Goal: Check status

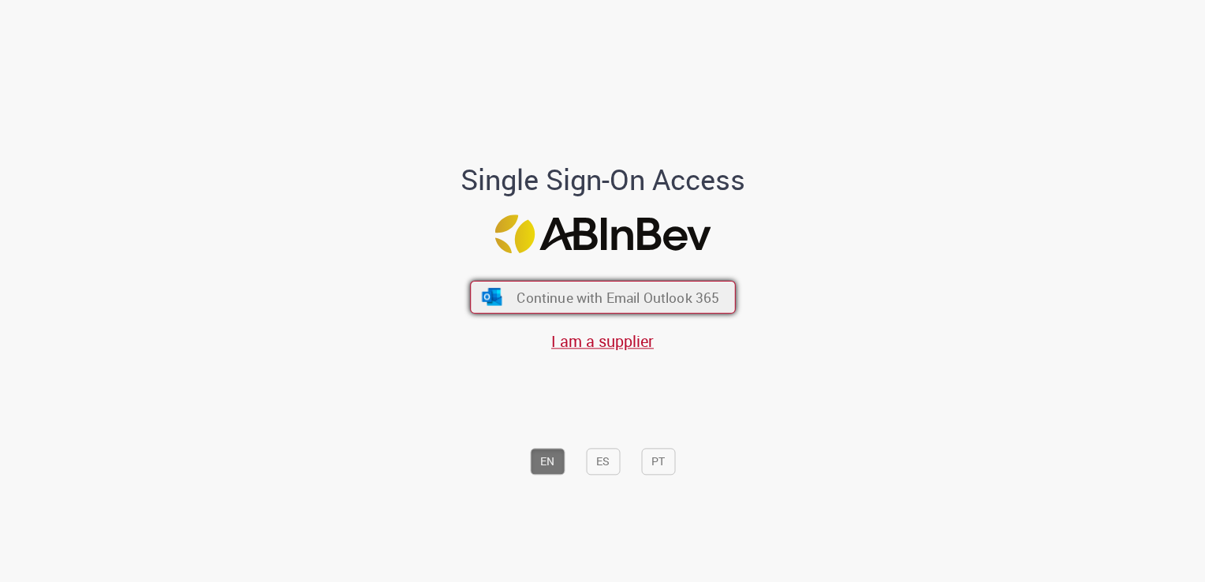
click at [617, 300] on span "Continue with Email Outlook 365" at bounding box center [618, 298] width 203 height 18
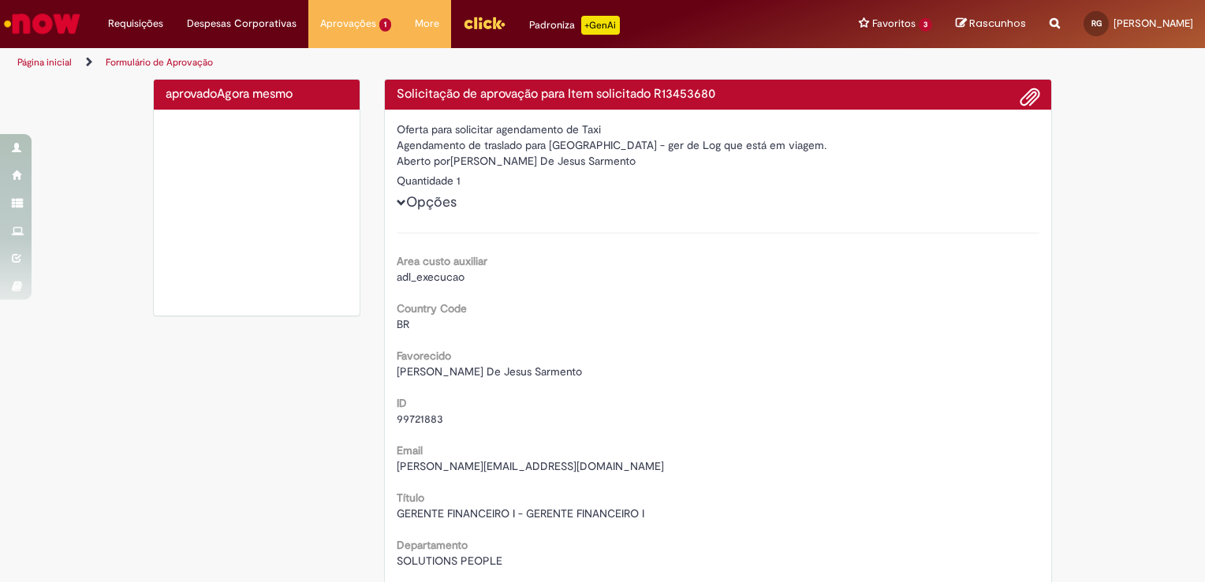
click at [198, 248] on img at bounding box center [257, 212] width 182 height 182
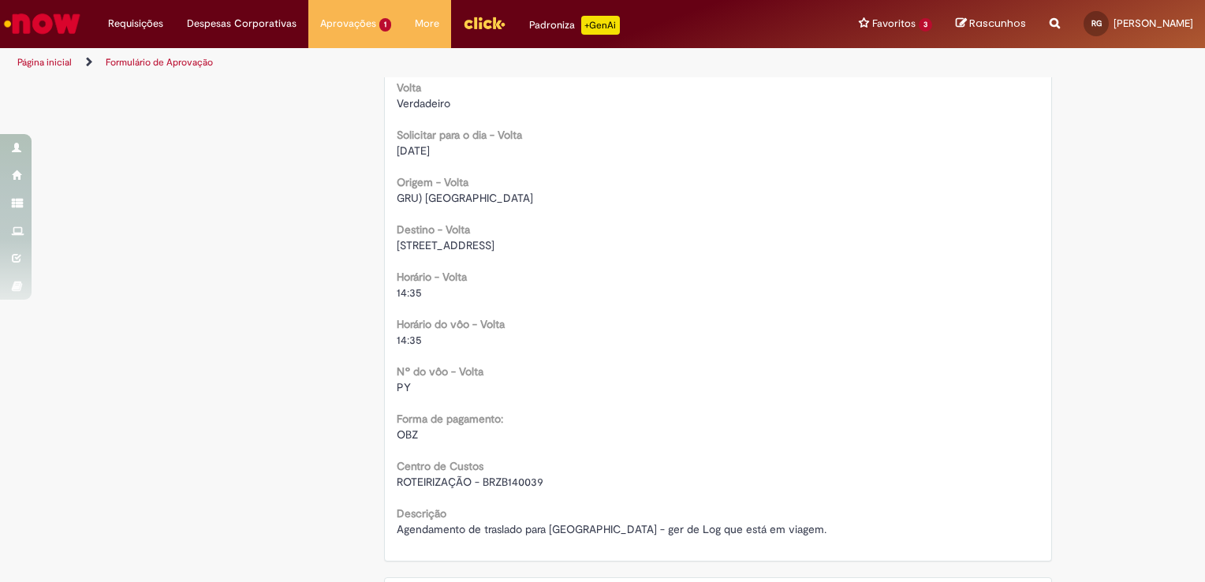
scroll to position [1577, 0]
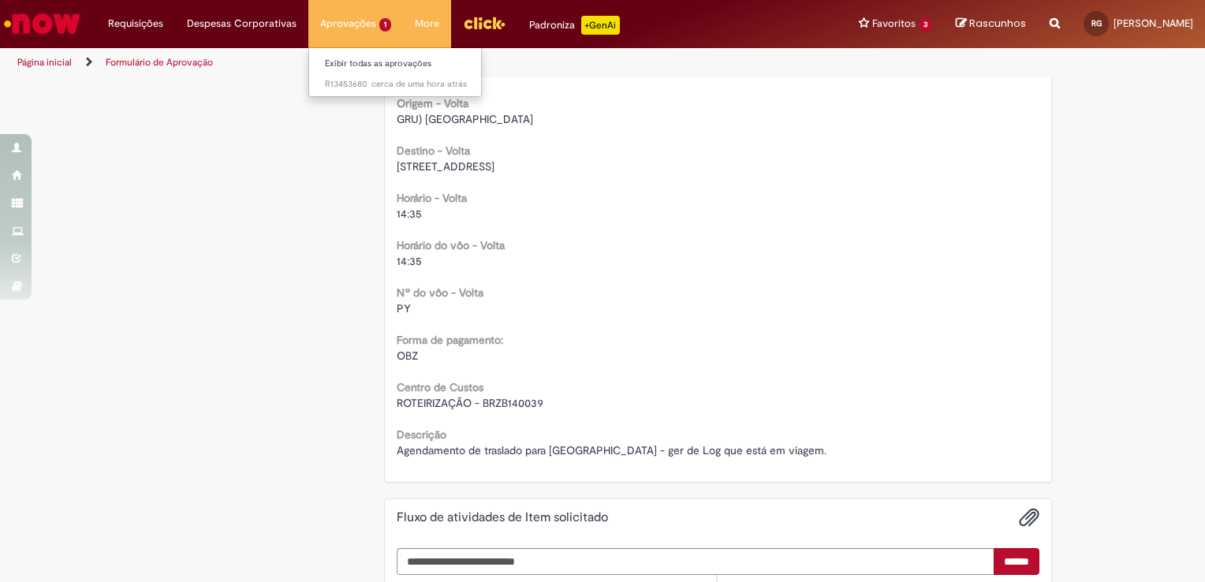
click at [382, 74] on li "cerca de uma hora atrás cerca de uma hora atrás R13453680" at bounding box center [395, 83] width 173 height 21
click at [375, 68] on link "Exibir todas as aprovações" at bounding box center [395, 63] width 173 height 17
